Goal: Information Seeking & Learning: Learn about a topic

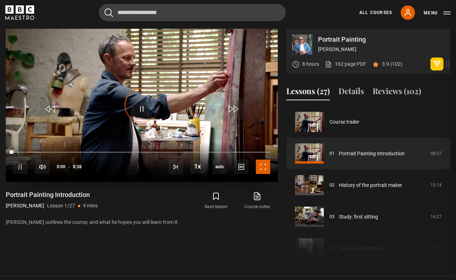
click at [265, 169] on span "Video Player" at bounding box center [263, 167] width 14 height 14
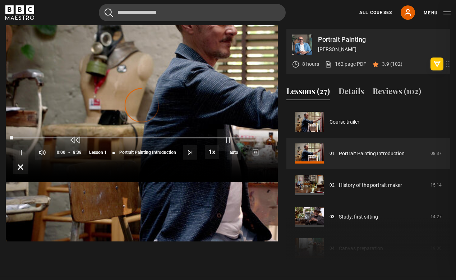
scroll to position [327, 0]
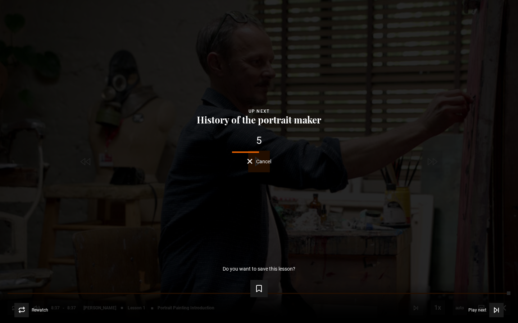
click at [267, 165] on div "Lesson Completed Up next History of the portrait maker 5 Cancel Do you want to …" at bounding box center [259, 161] width 518 height 323
click at [265, 162] on span "Cancel" at bounding box center [263, 161] width 15 height 5
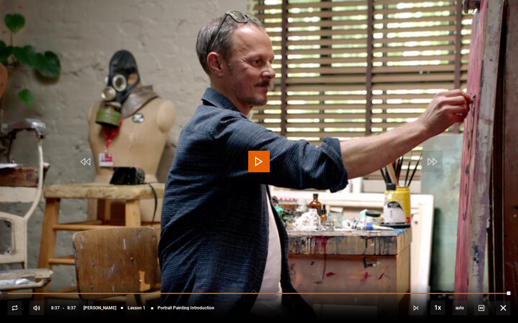
click at [255, 146] on video "Video Player" at bounding box center [259, 161] width 518 height 323
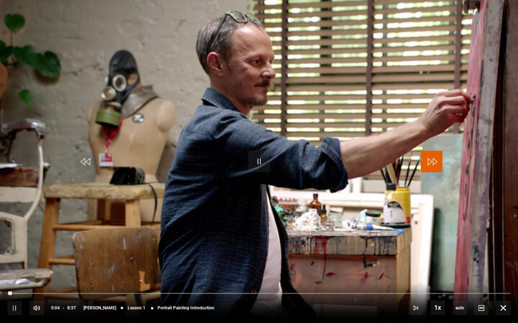
click at [435, 160] on span "Video Player" at bounding box center [432, 162] width 22 height 22
click at [456, 280] on span "Video Player" at bounding box center [503, 308] width 14 height 14
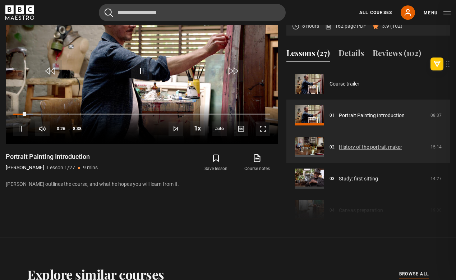
click at [359, 143] on link "History of the portrait maker" at bounding box center [370, 147] width 63 height 8
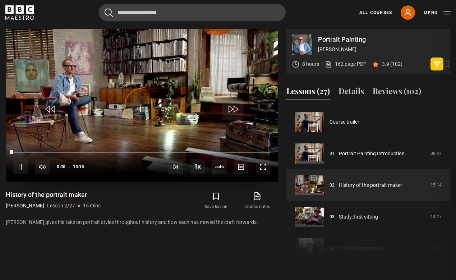
scroll to position [32, 0]
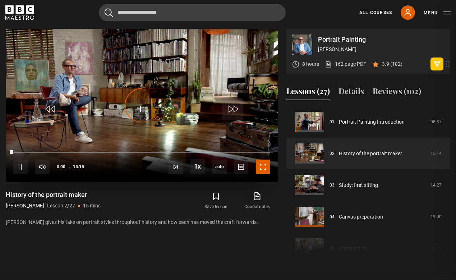
click at [260, 165] on span "Video Player" at bounding box center [263, 167] width 14 height 14
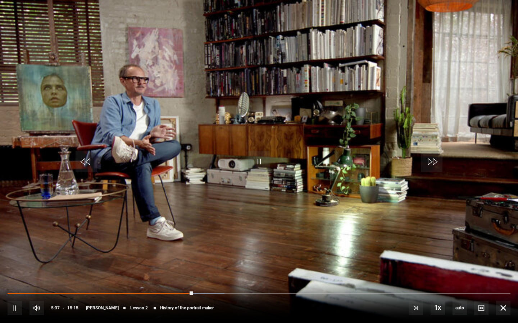
click at [145, 154] on video "Video Player" at bounding box center [259, 161] width 518 height 323
click at [456, 280] on span "Video Player" at bounding box center [503, 308] width 14 height 14
